Goal: Task Accomplishment & Management: Manage account settings

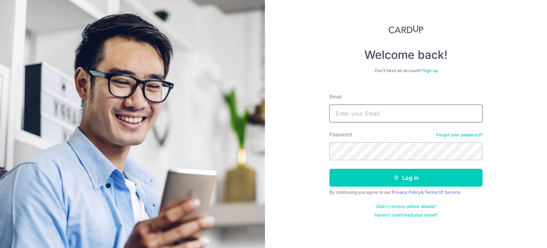
click at [381, 116] on input "Email" at bounding box center [406, 113] width 153 height 18
type input "[EMAIL_ADDRESS][DOMAIN_NAME]"
click at [254, 135] on section "Welcome back! Don’t have an account? Sign up Email chinjingyu@yahoo.com.sg Pass…" at bounding box center [273, 124] width 547 height 248
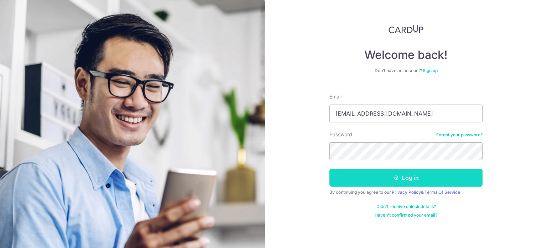
click at [452, 170] on button "Log in" at bounding box center [406, 178] width 153 height 18
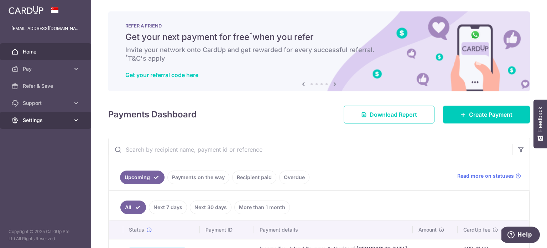
click at [70, 122] on link "Settings" at bounding box center [45, 120] width 91 height 17
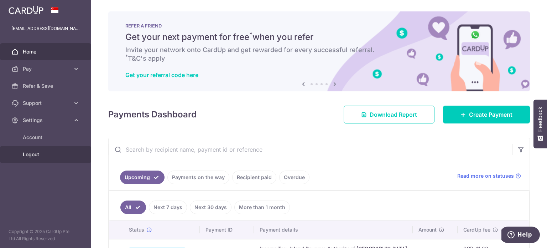
click at [34, 153] on span "Logout" at bounding box center [46, 154] width 47 height 7
